Goal: Information Seeking & Learning: Compare options

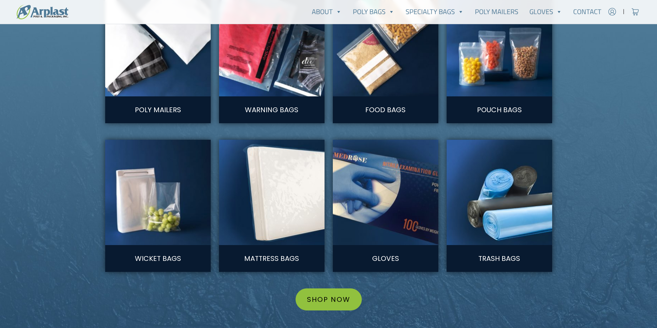
scroll to position [724, 0]
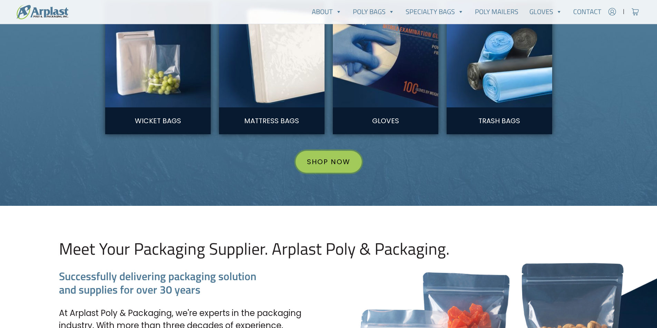
click at [325, 165] on link "Shop Now" at bounding box center [328, 162] width 66 height 22
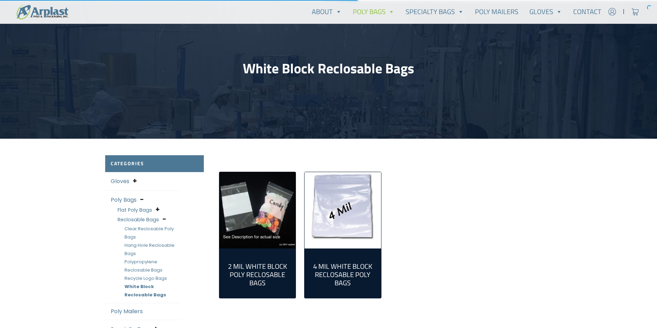
scroll to position [172, 0]
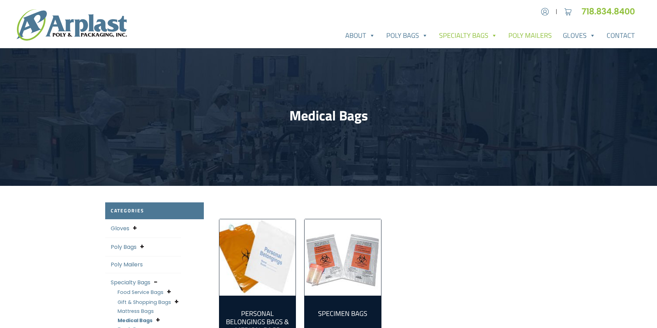
click at [535, 38] on link "Poly Mailers" at bounding box center [530, 36] width 54 height 14
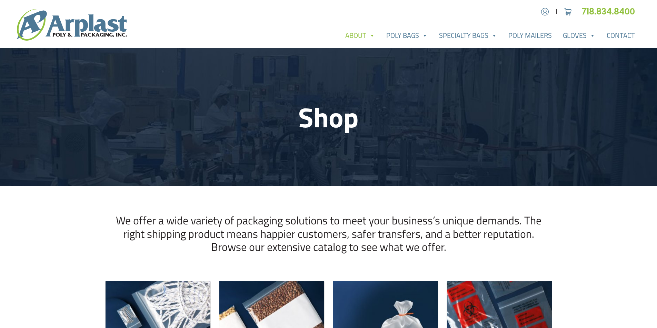
click at [358, 33] on link "About" at bounding box center [360, 36] width 41 height 14
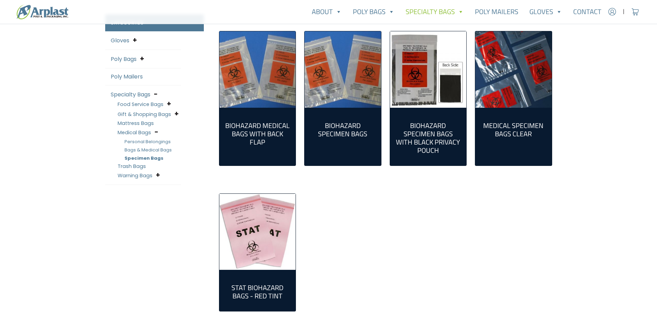
scroll to position [276, 0]
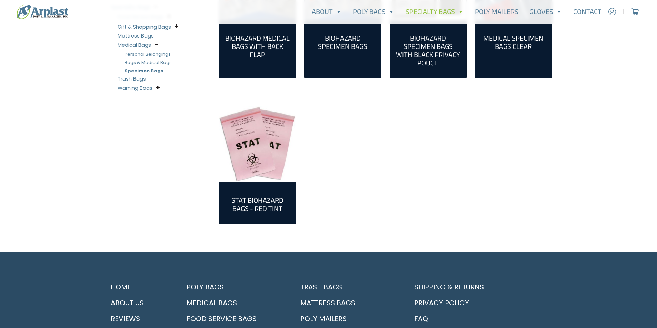
click at [265, 204] on h2 "Stat Biohazard Bags - Red Tint (1)" at bounding box center [257, 204] width 65 height 17
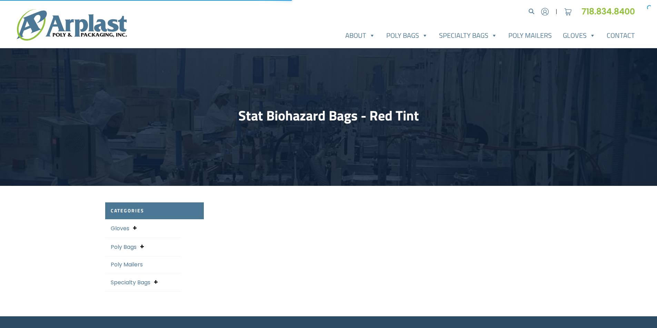
select select "25"
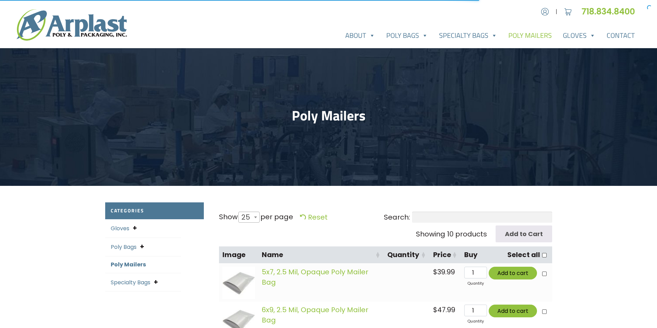
select select "25"
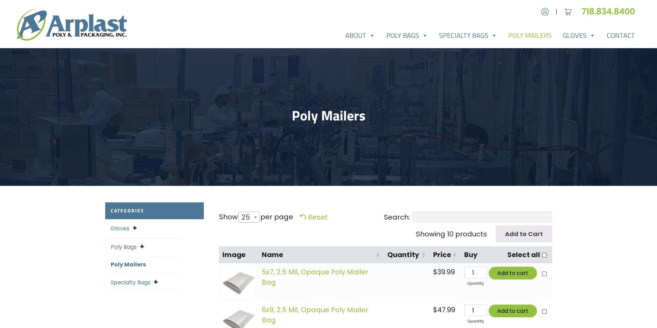
scroll to position [207, 0]
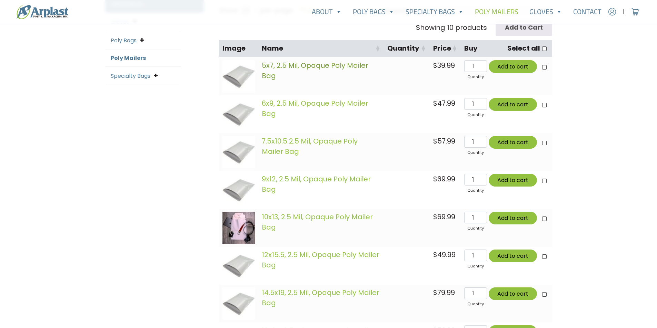
click at [276, 68] on link "5x7, 2.5 Mil, Opaque Poly Mailer Bag" at bounding box center [315, 71] width 107 height 20
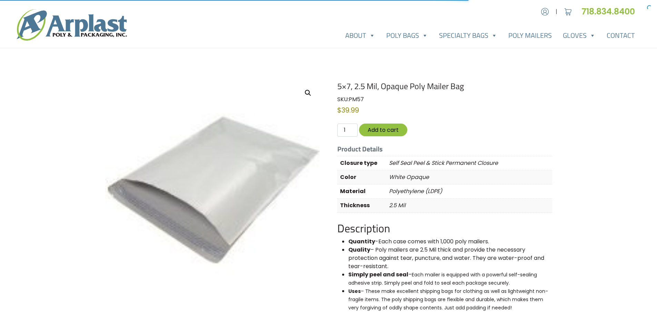
click at [368, 84] on h1 "5×7, 2.5 Mil, Opaque Poly Mailer Bag" at bounding box center [444, 86] width 214 height 10
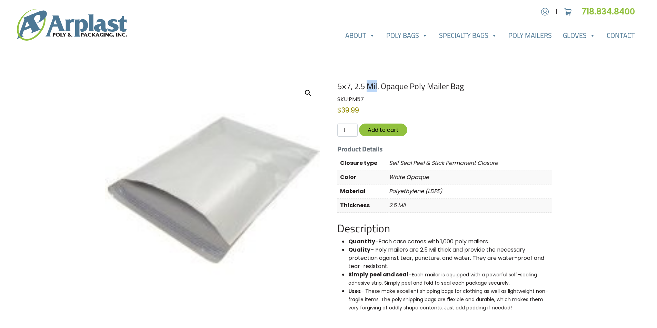
click at [368, 84] on h1 "5×7, 2.5 Mil, Opaque Poly Mailer Bag" at bounding box center [444, 86] width 214 height 10
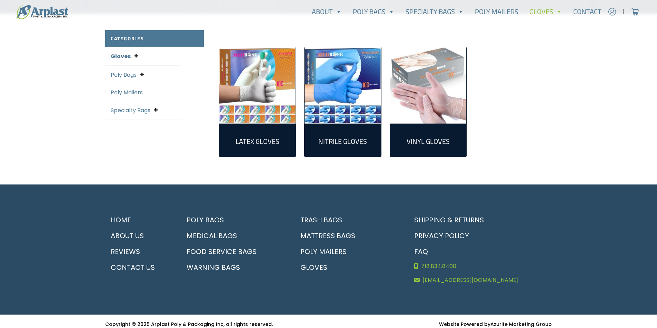
scroll to position [178, 0]
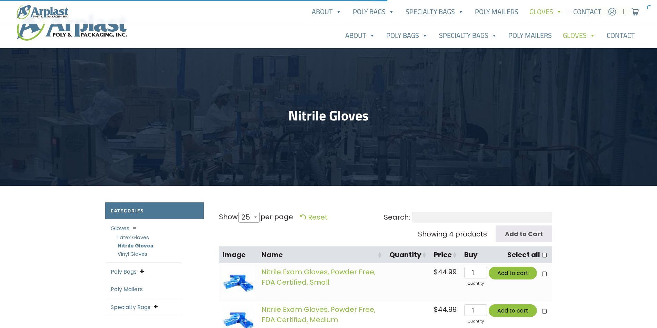
select select "25"
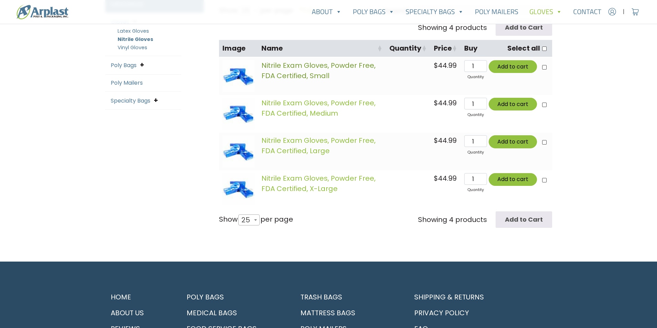
drag, startPoint x: 297, startPoint y: 60, endPoint x: 282, endPoint y: 63, distance: 15.6
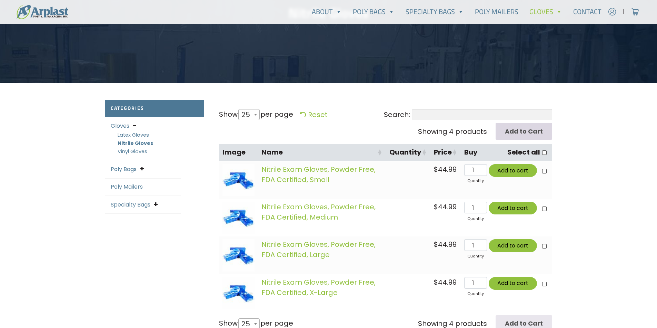
scroll to position [69, 0]
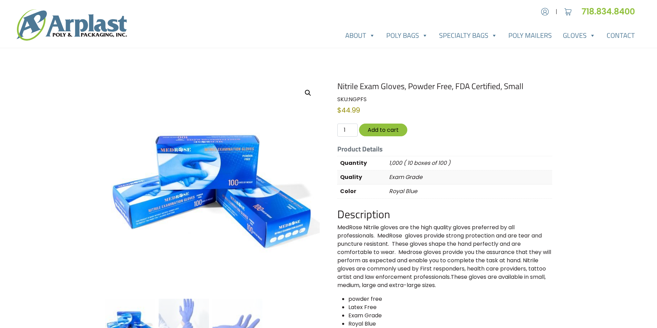
click at [372, 88] on h1 "Nitrile Exam Gloves, Powder Free, FDA Certified, Small" at bounding box center [444, 86] width 214 height 10
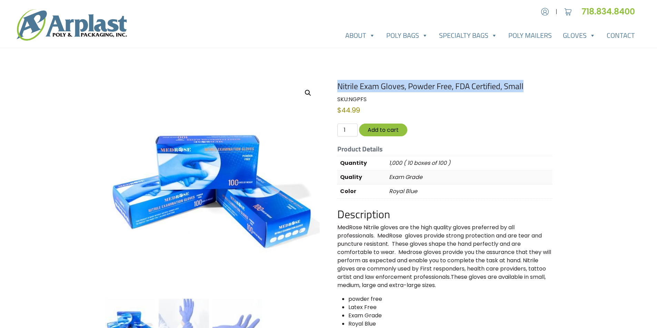
click at [372, 88] on h1 "Nitrile Exam Gloves, Powder Free, FDA Certified, Small" at bounding box center [444, 86] width 214 height 10
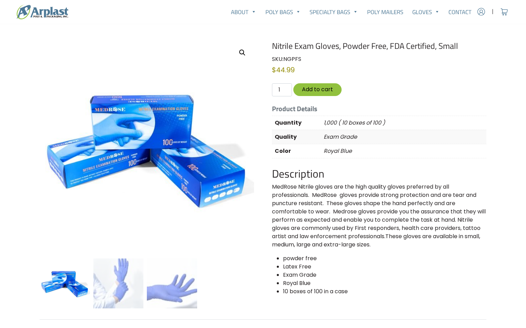
scroll to position [45, 0]
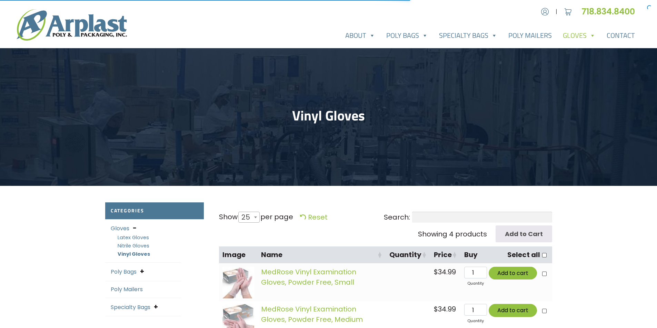
select select "25"
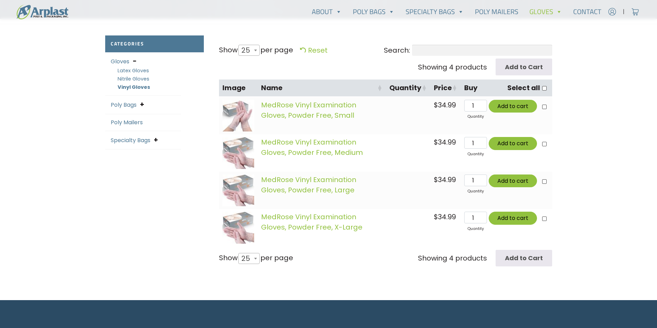
scroll to position [172, 0]
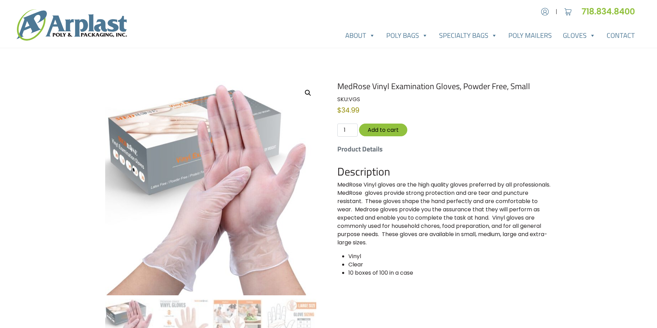
click at [389, 87] on h1 "MedRose Vinyl Examination Gloves, Powder Free, Small" at bounding box center [444, 86] width 214 height 10
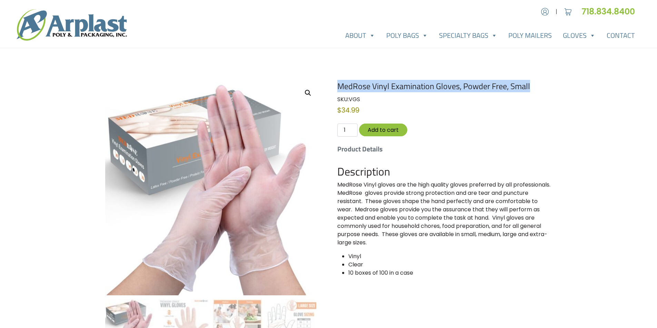
click at [389, 87] on h1 "MedRose Vinyl Examination Gloves, Powder Free, Small" at bounding box center [444, 86] width 214 height 10
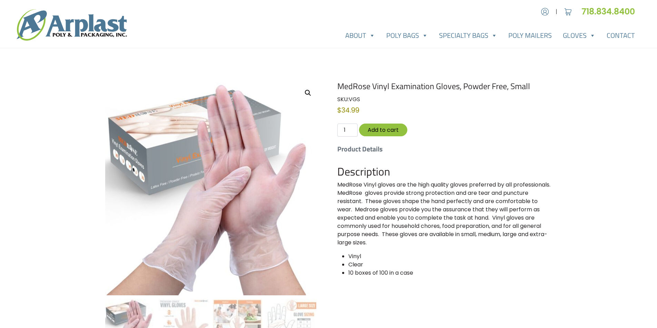
click at [533, 153] on h5 "Product Details" at bounding box center [444, 149] width 214 height 8
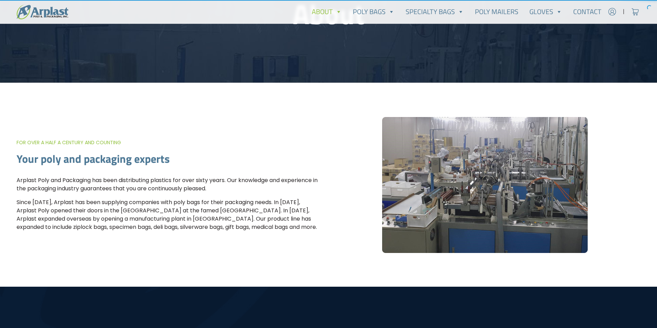
scroll to position [69, 0]
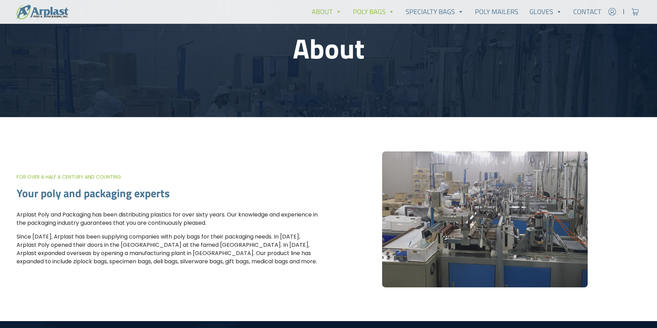
click at [368, 5] on link "Poly Bags" at bounding box center [373, 12] width 53 height 14
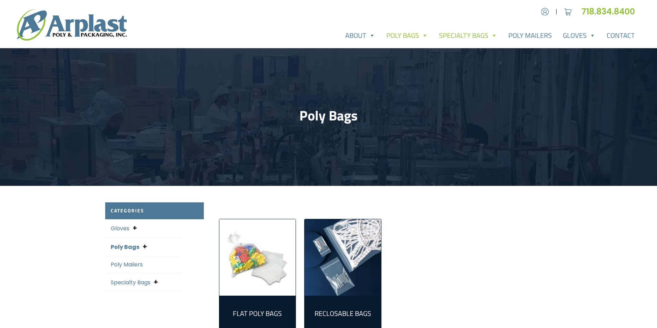
click at [464, 37] on link "Specialty Bags" at bounding box center [467, 36] width 69 height 14
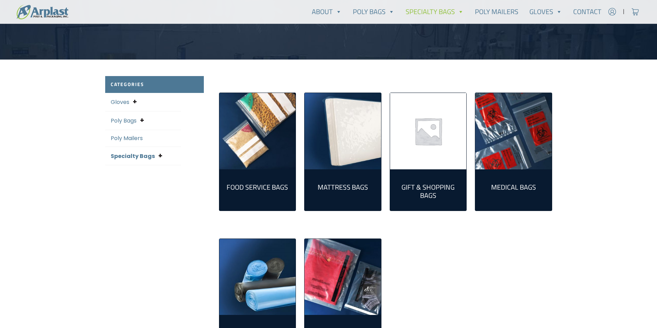
scroll to position [103, 0]
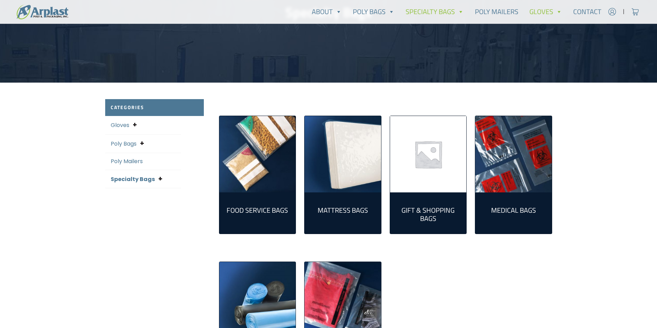
click at [545, 12] on link "Gloves" at bounding box center [546, 12] width 44 height 14
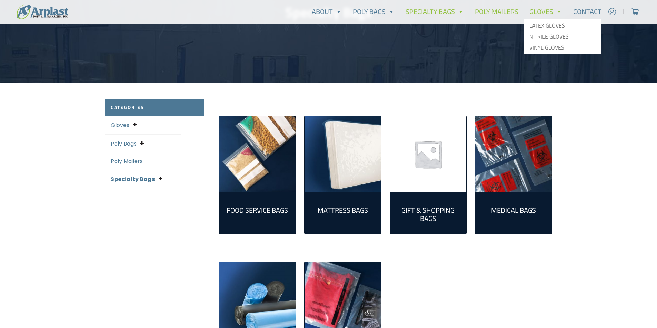
click at [509, 8] on link "Poly Mailers" at bounding box center [496, 12] width 54 height 14
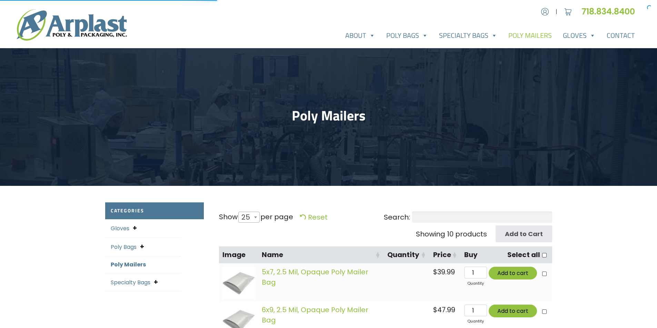
select select "25"
click at [119, 247] on link "Poly Bags" at bounding box center [124, 247] width 26 height 8
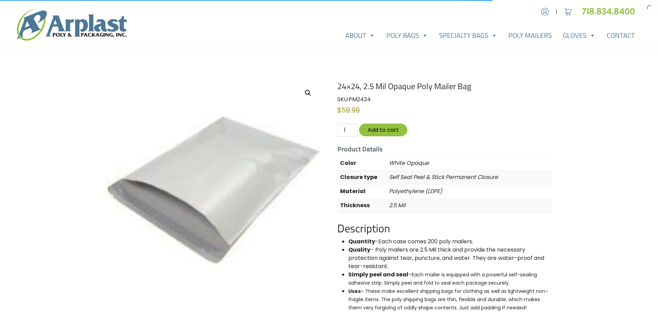
click at [371, 84] on h1 "24×24, 2.5 Mil Opaque Poly Mailer Bag" at bounding box center [444, 86] width 214 height 10
click at [375, 91] on h1 "26×32, 2.5 Mil Opaque Poly Mailer Bag" at bounding box center [444, 86] width 214 height 10
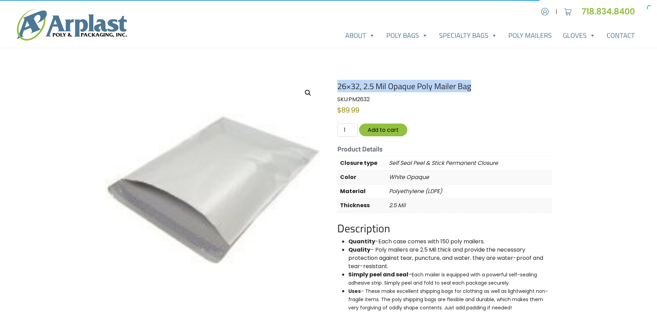
click at [375, 91] on h1 "26×32, 2.5 Mil Opaque Poly Mailer Bag" at bounding box center [444, 86] width 214 height 10
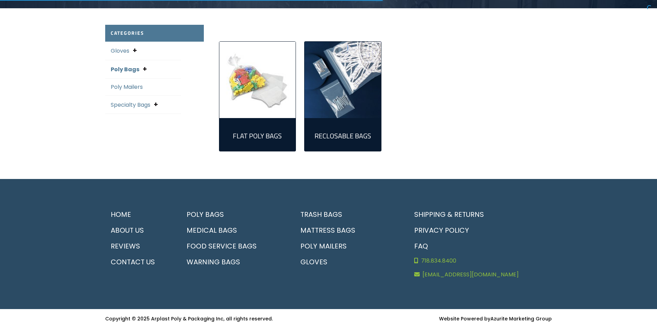
scroll to position [178, 0]
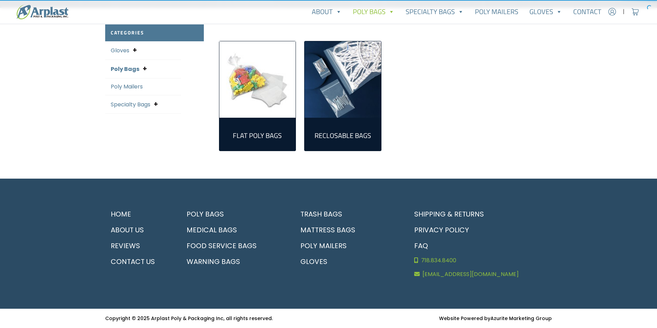
click at [120, 50] on link "Gloves" at bounding box center [120, 51] width 19 height 8
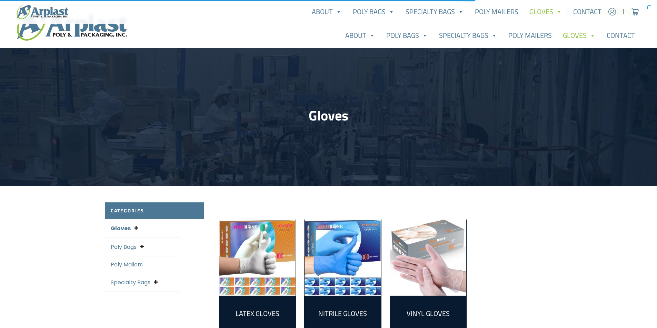
scroll to position [172, 0]
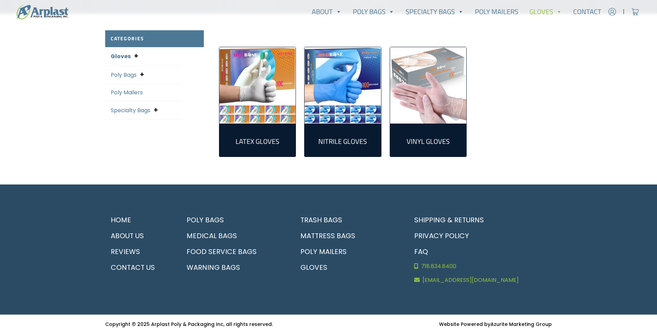
click at [135, 109] on link "Specialty Bags" at bounding box center [131, 111] width 40 height 8
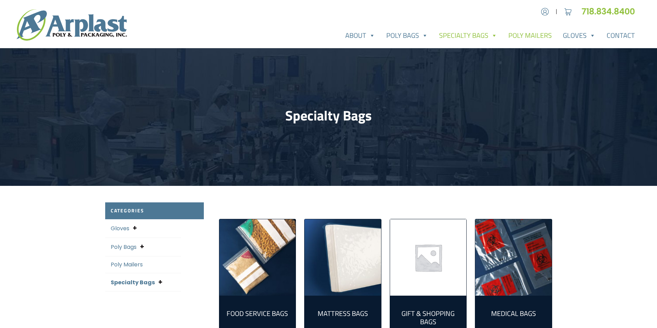
click at [536, 36] on link "Poly Mailers" at bounding box center [530, 36] width 54 height 14
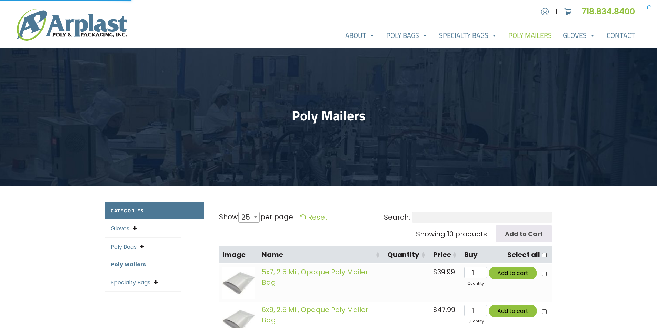
select select "25"
